Goal: Navigation & Orientation: Find specific page/section

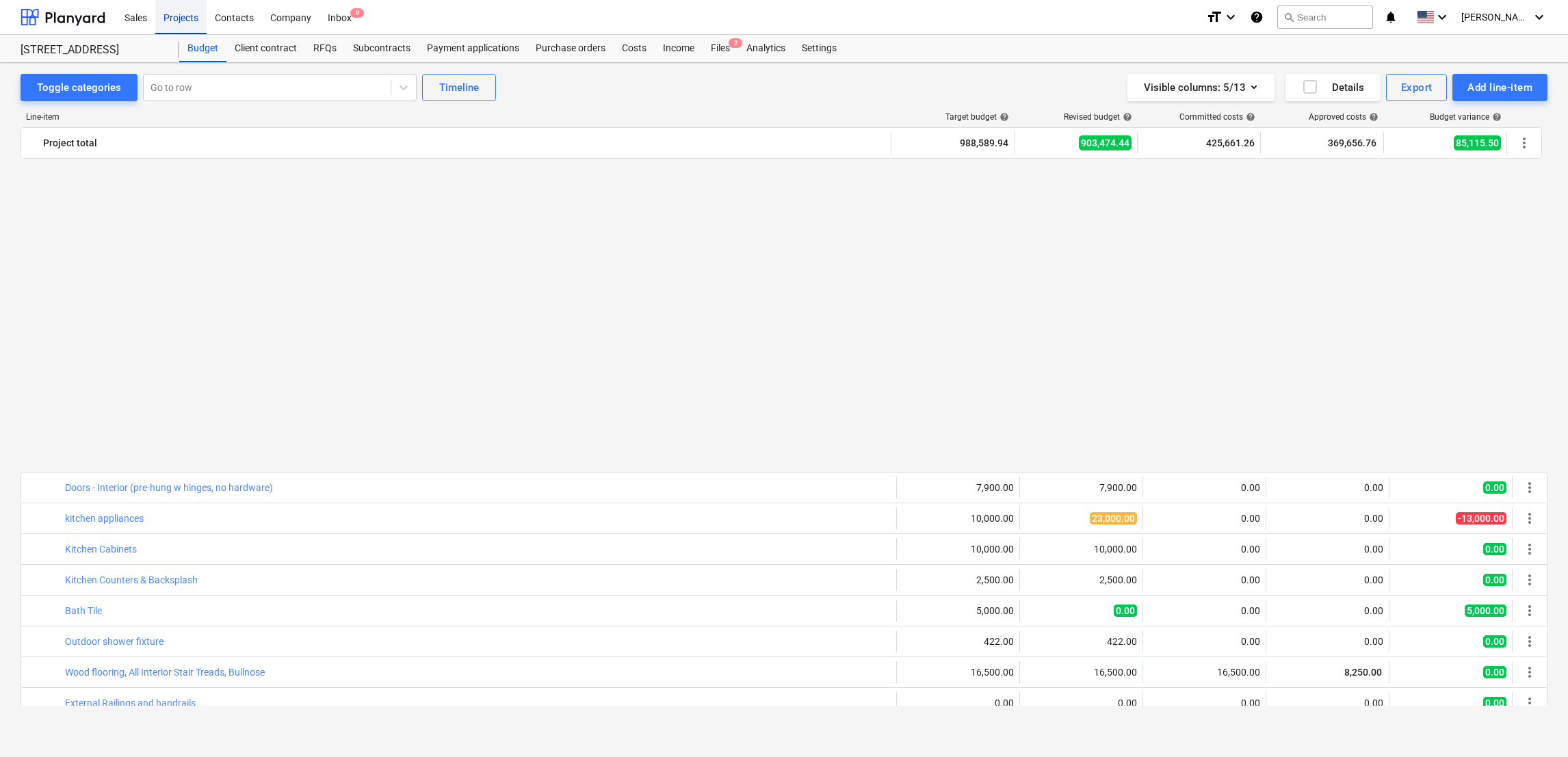
scroll to position [932, 0]
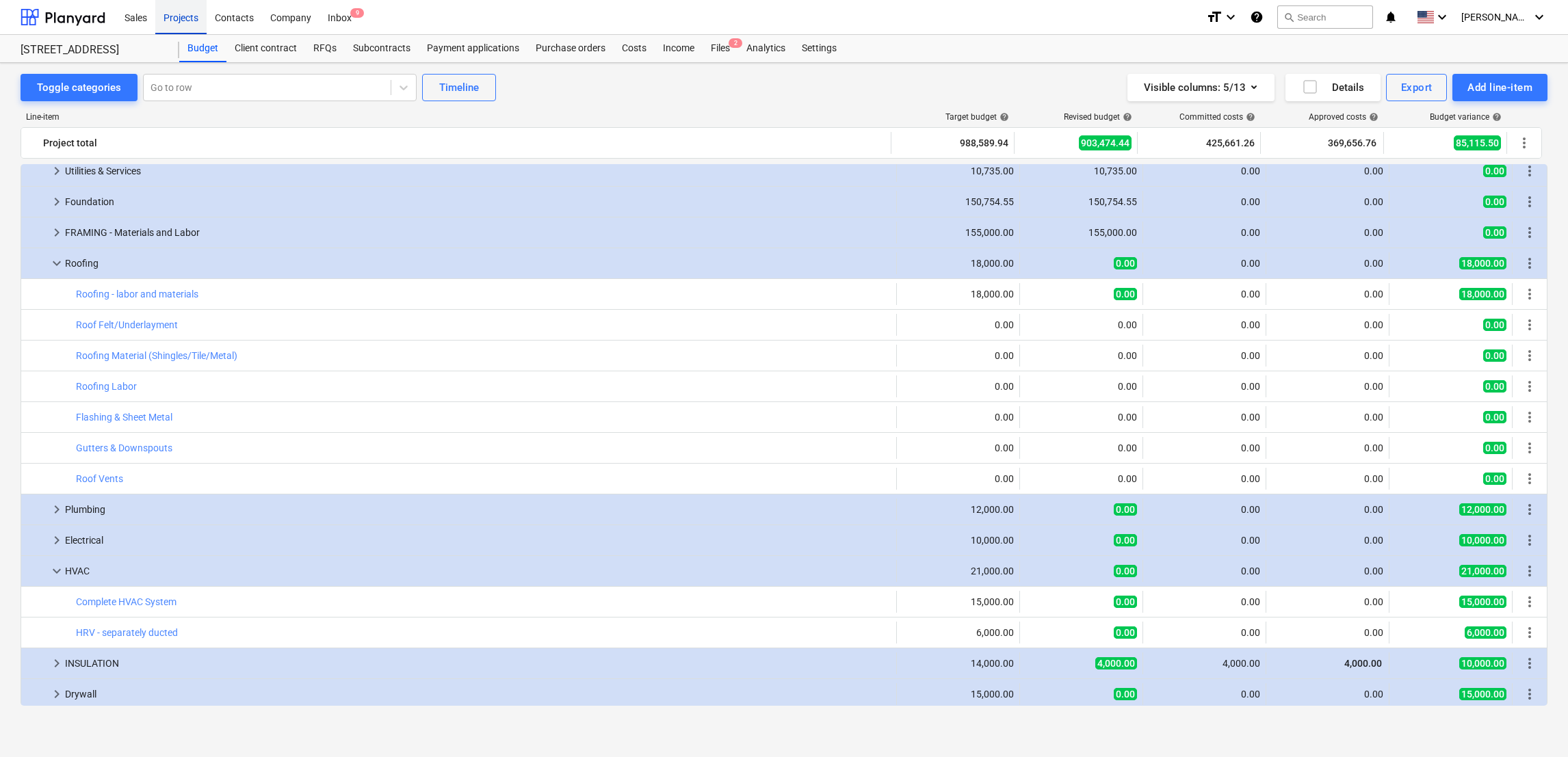
click at [174, 20] on div "Projects" at bounding box center [181, 17] width 52 height 35
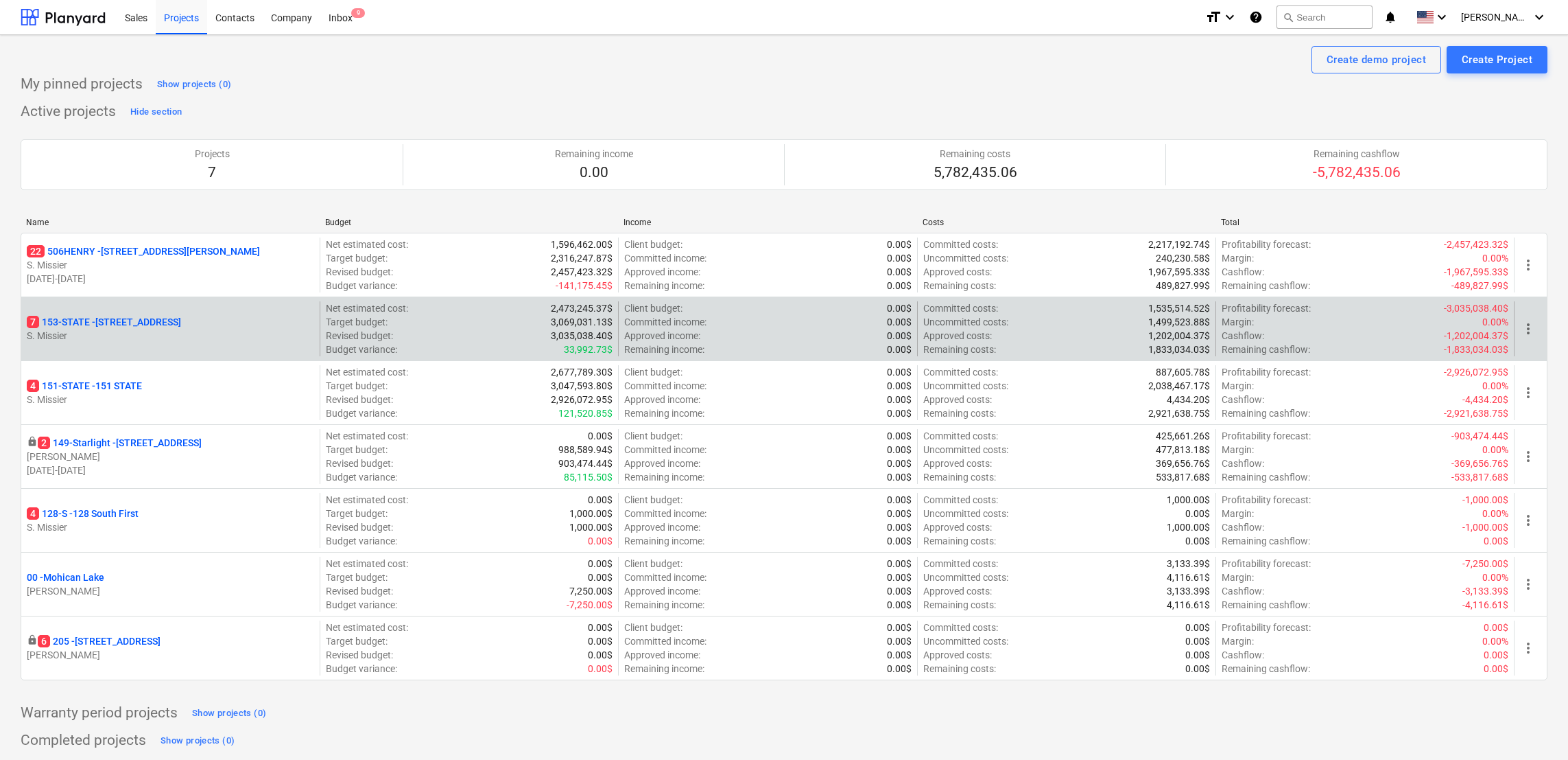
click at [126, 322] on p "7 153-STATE - 153 STATE ST" at bounding box center [104, 322] width 155 height 14
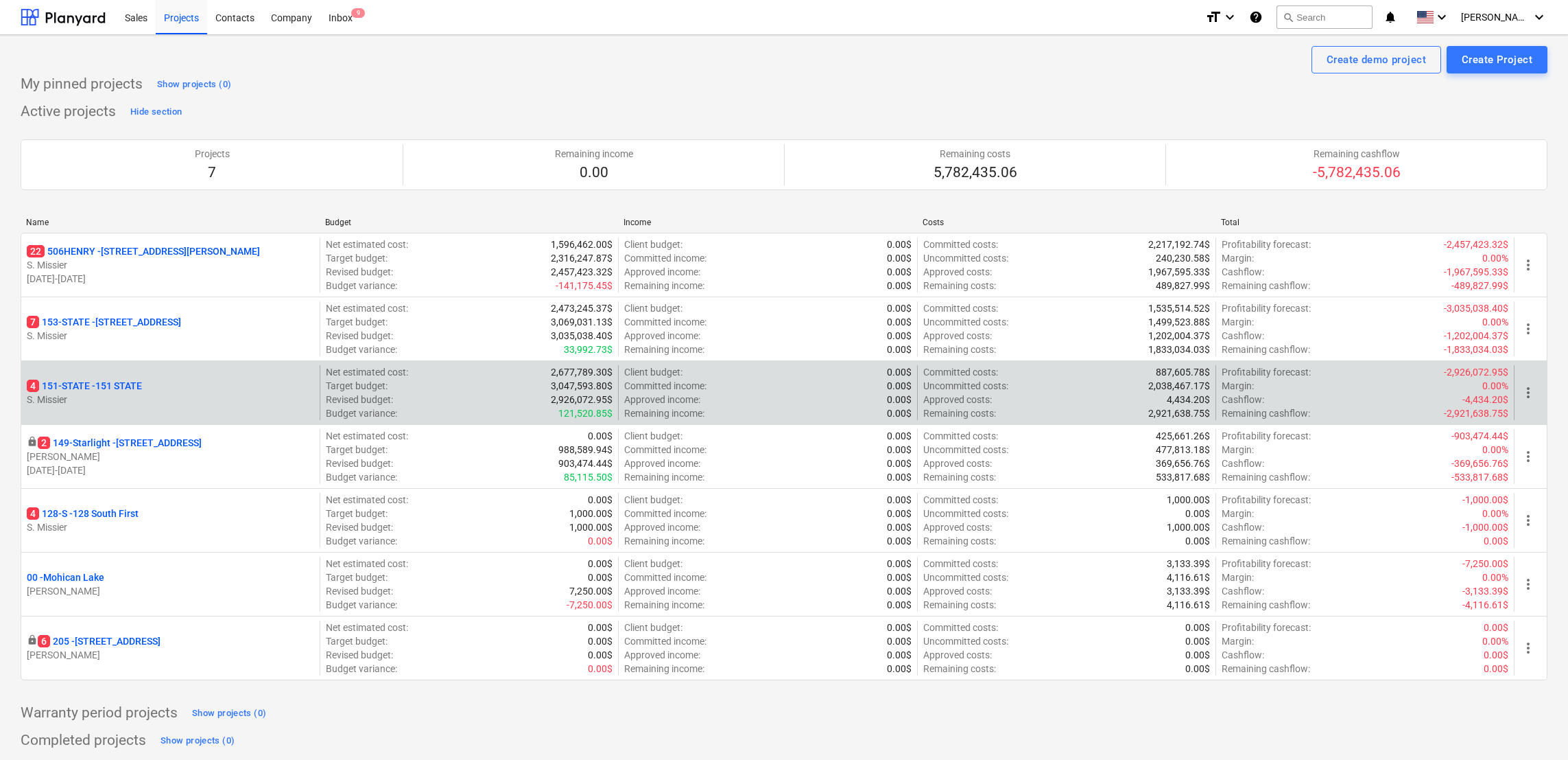
click at [59, 388] on p "4 151-STATE - 151 STATE" at bounding box center [84, 386] width 115 height 14
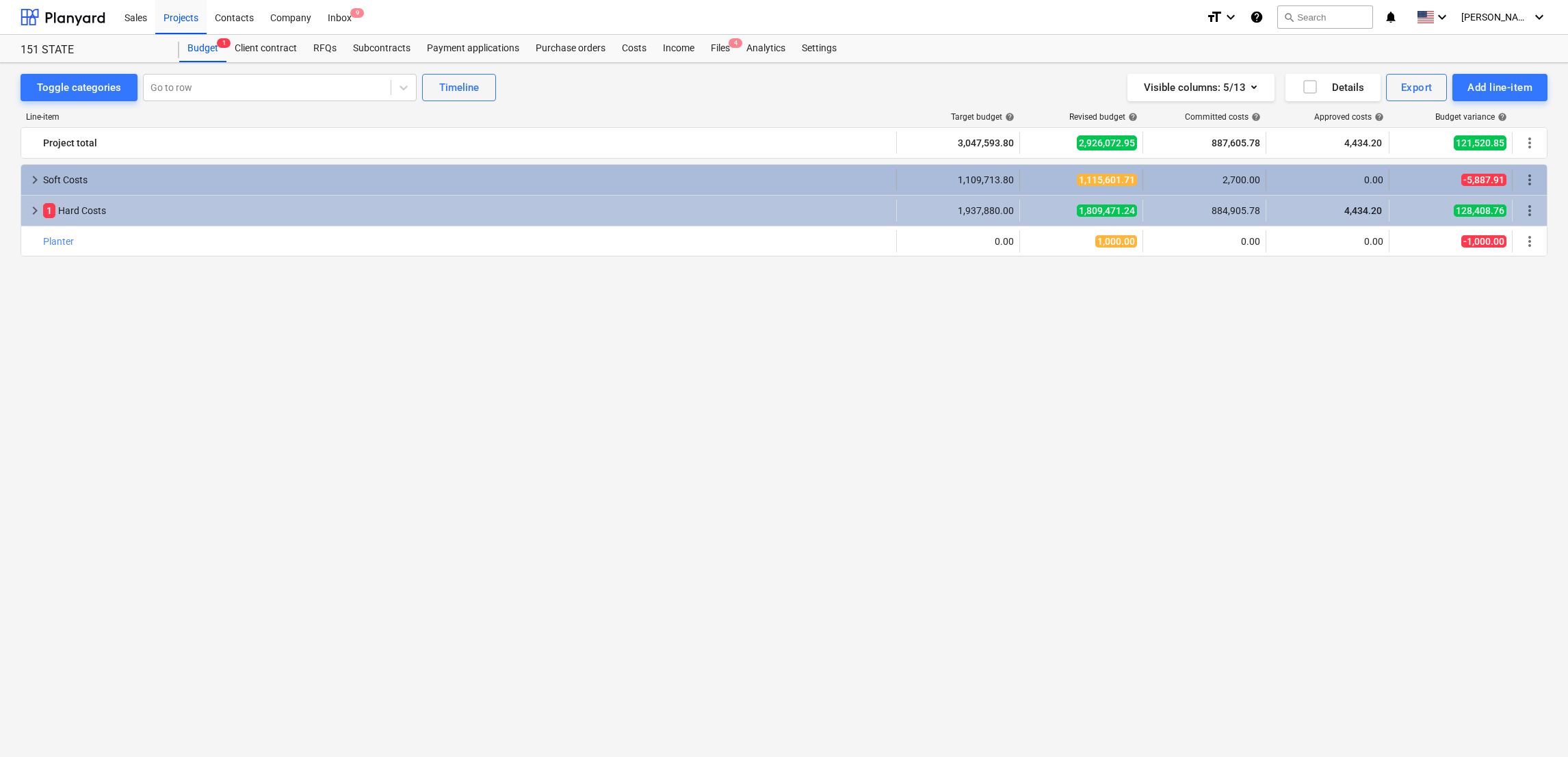
click at [31, 190] on div "keyboard_arrow_right" at bounding box center [35, 179] width 17 height 22
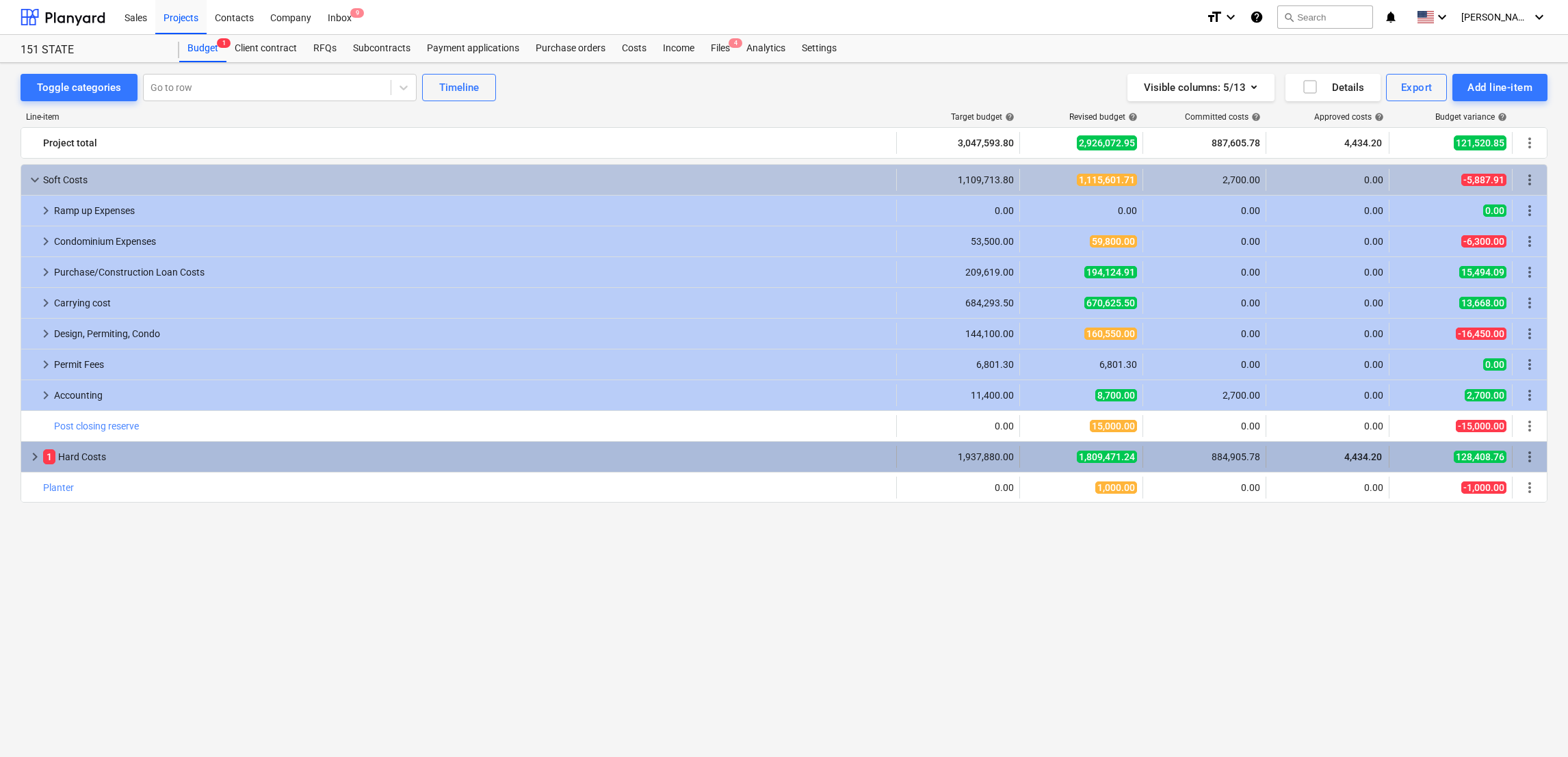
click at [29, 471] on div "keyboard_arrow_right 1 Hard Costs 1,937,880.00 1,809,471.24 884,905.78 4,434.20…" at bounding box center [783, 457] width 1525 height 30
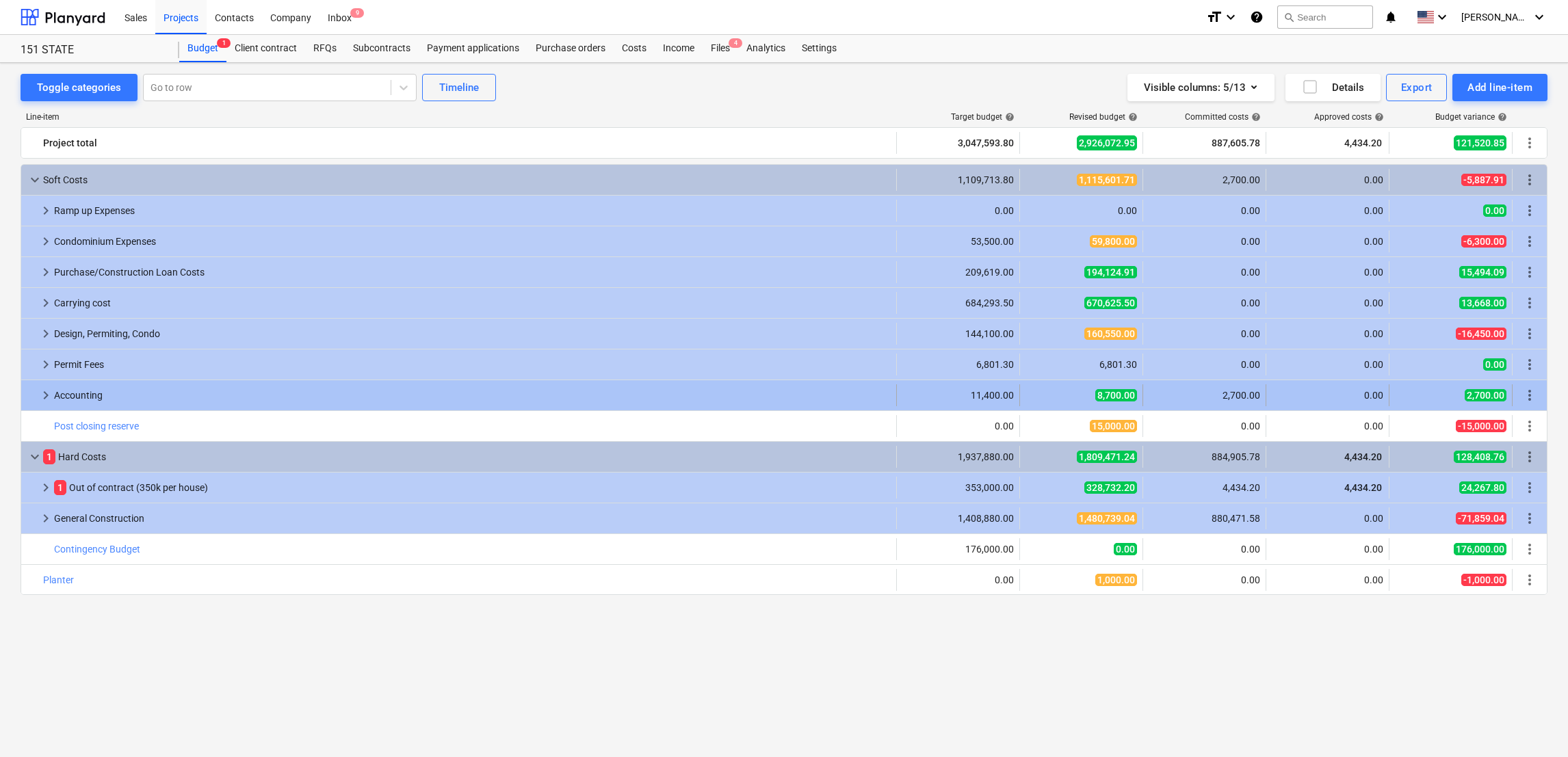
click at [47, 399] on span "keyboard_arrow_right" at bounding box center [46, 395] width 17 height 17
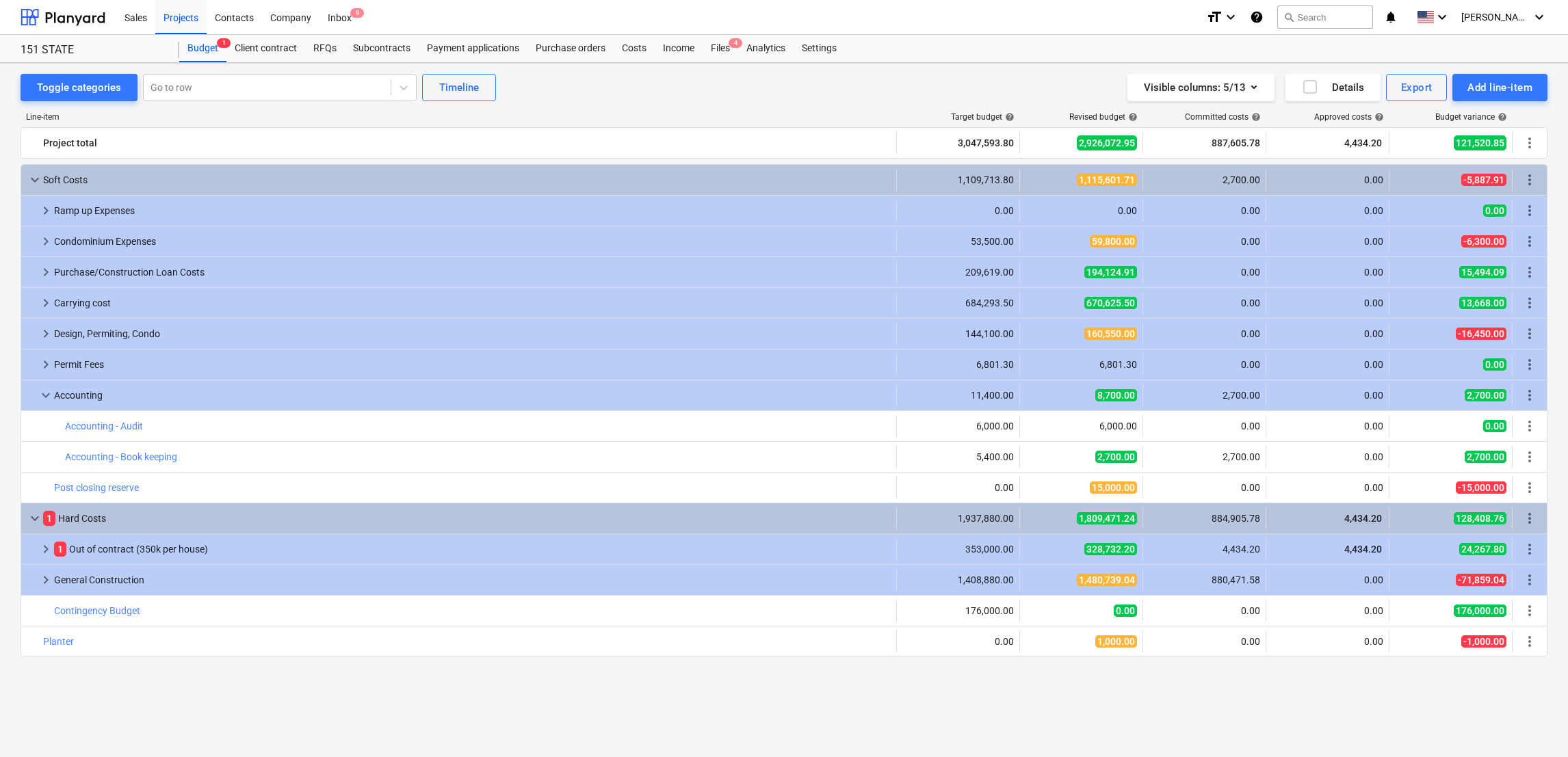
click at [47, 399] on span "keyboard_arrow_down" at bounding box center [46, 395] width 17 height 17
